Goal: Information Seeking & Learning: Learn about a topic

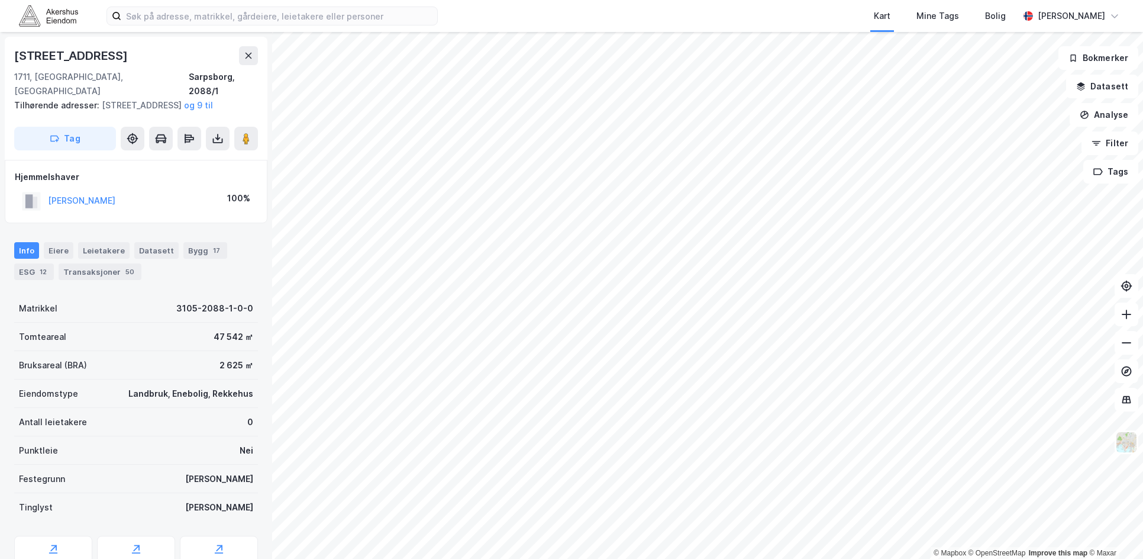
click at [736, 0] on html "Kart Mine Tags Bolig [PERSON_NAME] © Mapbox © OpenStreetMap Improve this map © …" at bounding box center [571, 279] width 1143 height 559
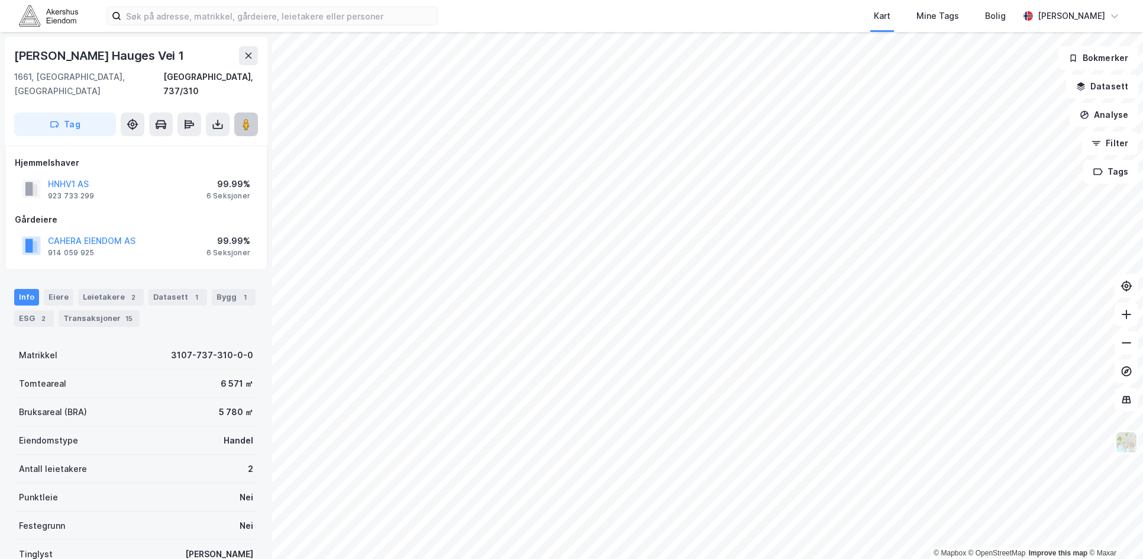
click at [246, 118] on image at bounding box center [246, 124] width 7 height 12
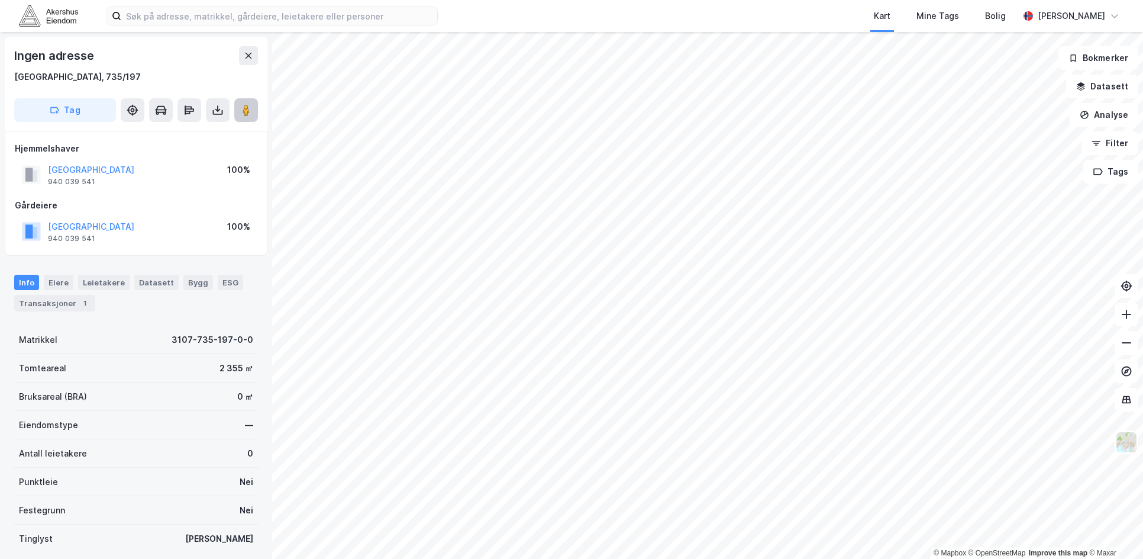
click at [246, 103] on button at bounding box center [246, 110] width 24 height 24
click at [88, 296] on div "© Mapbox © OpenStreetMap Improve this map © Maxar Ingen adresse [GEOGRAPHIC_DAT…" at bounding box center [571, 295] width 1143 height 527
click at [0, 287] on html "Kart Mine Tags Bolig [PERSON_NAME] © Mapbox © OpenStreetMap Improve this map © …" at bounding box center [571, 279] width 1143 height 559
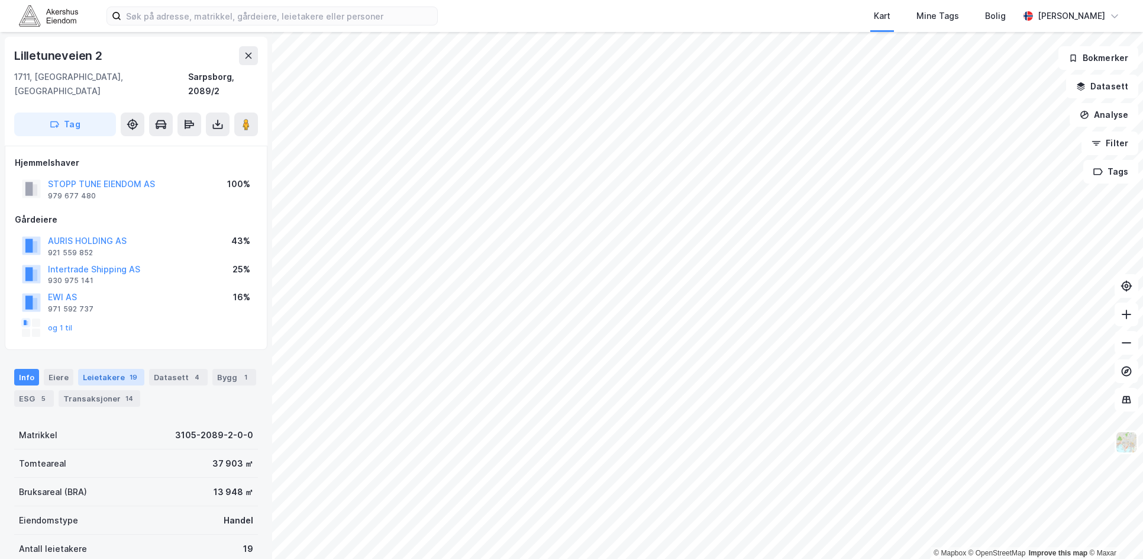
click at [101, 369] on div "Leietakere 19" at bounding box center [111, 377] width 66 height 17
